Goal: Find specific page/section: Find specific page/section

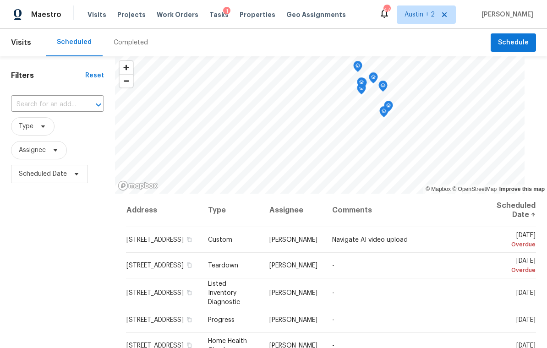
click at [125, 19] on span "Projects" at bounding box center [131, 14] width 28 height 9
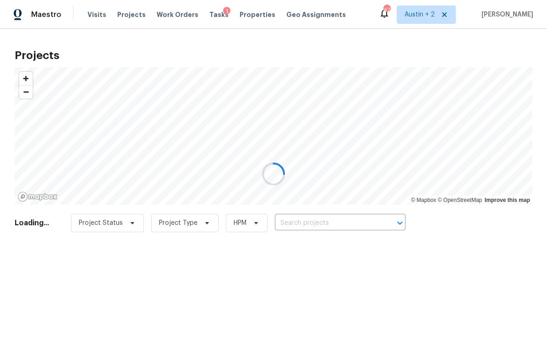
click at [334, 220] on div at bounding box center [273, 174] width 547 height 348
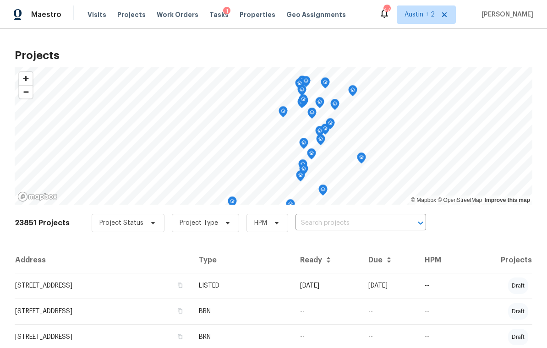
click at [351, 219] on input "text" at bounding box center [348, 223] width 105 height 14
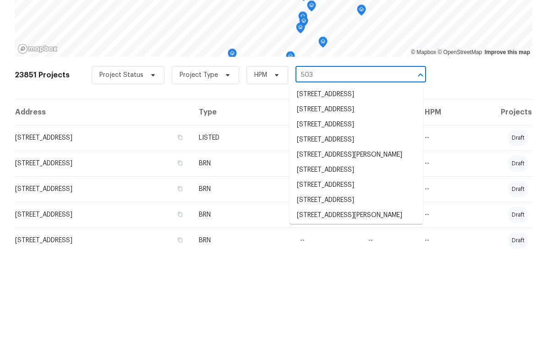
scroll to position [284, 0]
click at [334, 164] on input "503" at bounding box center [348, 171] width 105 height 14
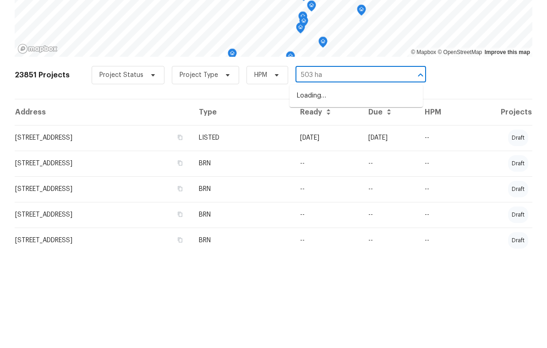
type input "503 hac"
click at [362, 185] on li "[STREET_ADDRESS]" at bounding box center [356, 192] width 133 height 15
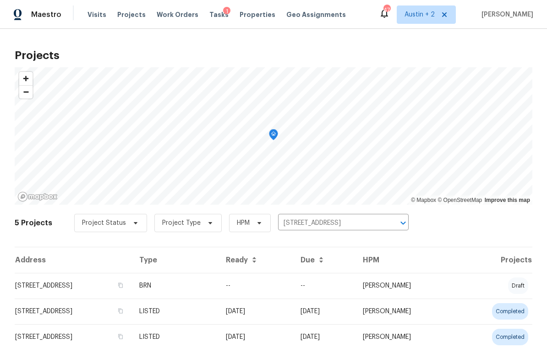
click at [42, 274] on td "[STREET_ADDRESS]" at bounding box center [73, 286] width 117 height 26
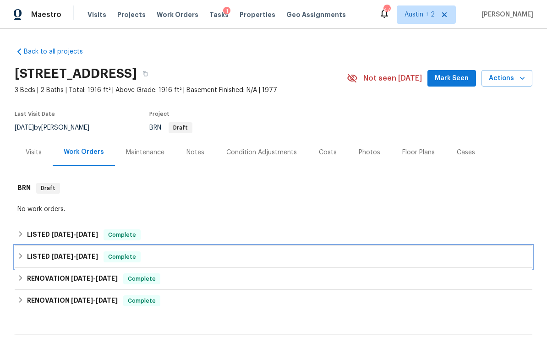
click at [41, 265] on div "LISTED [DATE] - [DATE] Complete" at bounding box center [274, 257] width 518 height 22
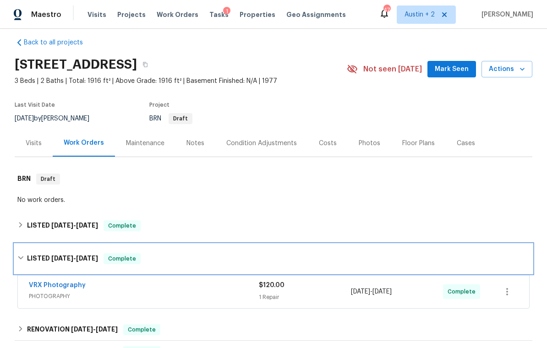
scroll to position [38, 0]
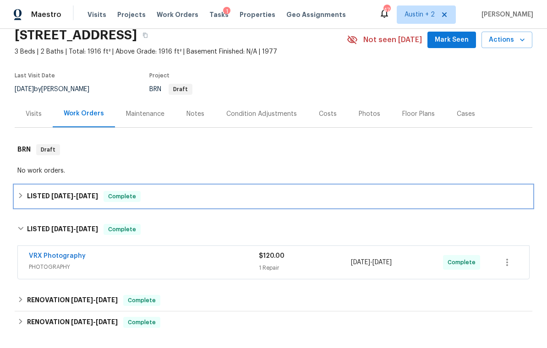
click at [52, 187] on div "LISTED [DATE] - [DATE] Complete" at bounding box center [274, 197] width 518 height 22
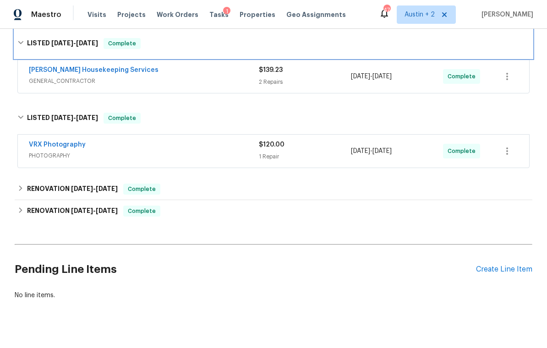
scroll to position [195, 0]
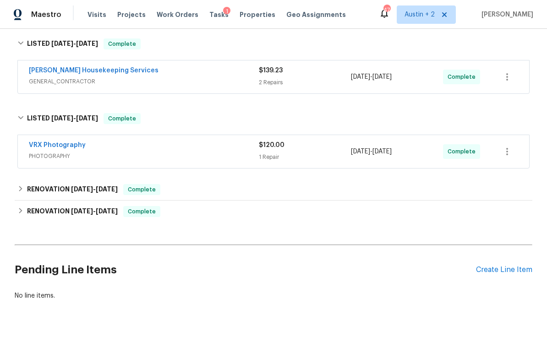
click at [226, 72] on div "[PERSON_NAME] Housekeeping Services" at bounding box center [144, 71] width 230 height 11
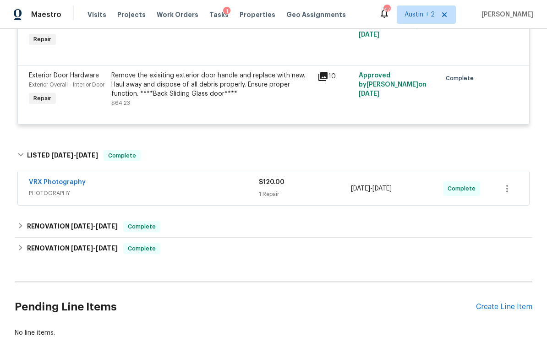
scroll to position [312, 0]
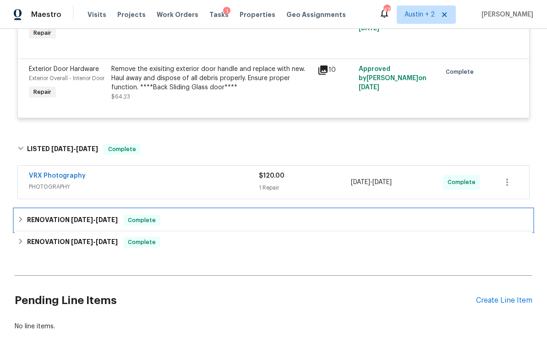
click at [40, 226] on h6 "RENOVATION [DATE] - [DATE]" at bounding box center [72, 220] width 91 height 11
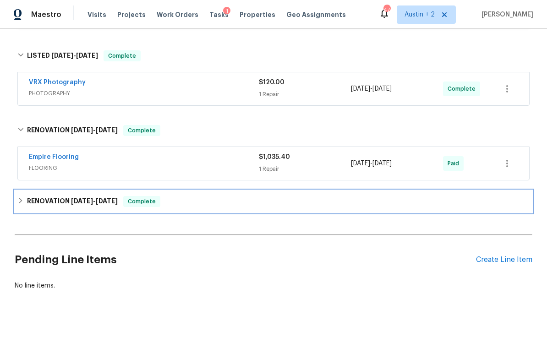
click at [61, 213] on div "RENOVATION [DATE] - [DATE] Complete" at bounding box center [274, 202] width 518 height 22
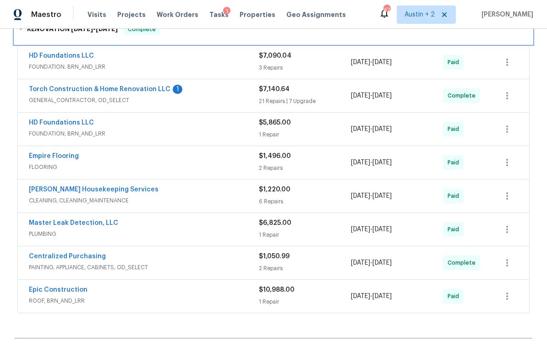
scroll to position [579, 0]
